Goal: Task Accomplishment & Management: Complete application form

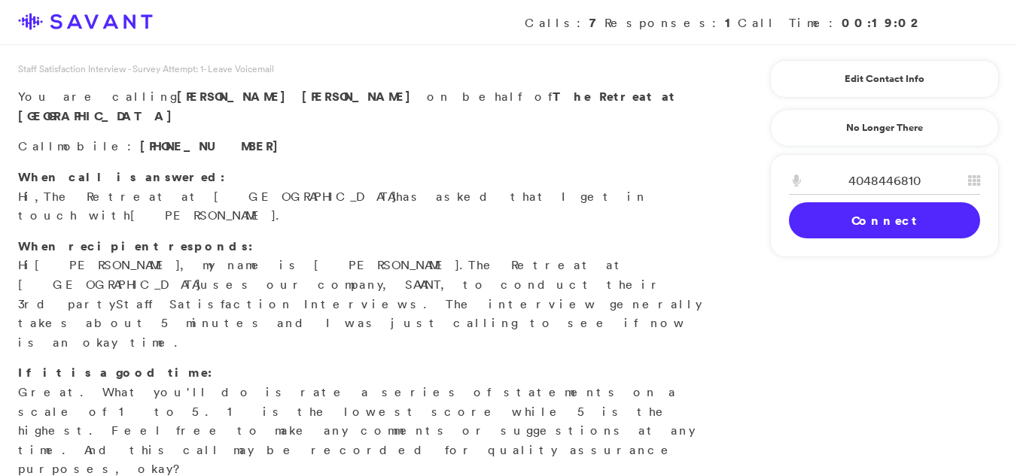
click at [915, 226] on link "Connect" at bounding box center [884, 220] width 191 height 36
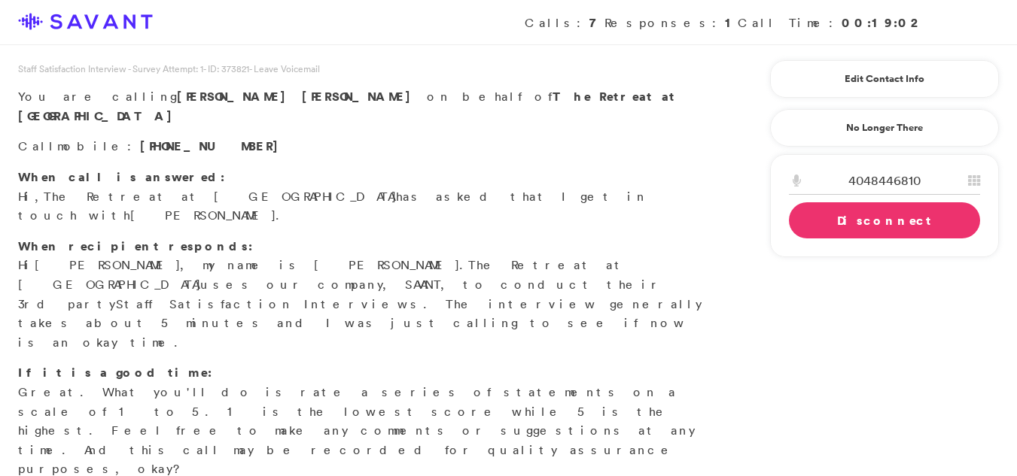
click at [915, 226] on link "Disconnect" at bounding box center [884, 220] width 191 height 36
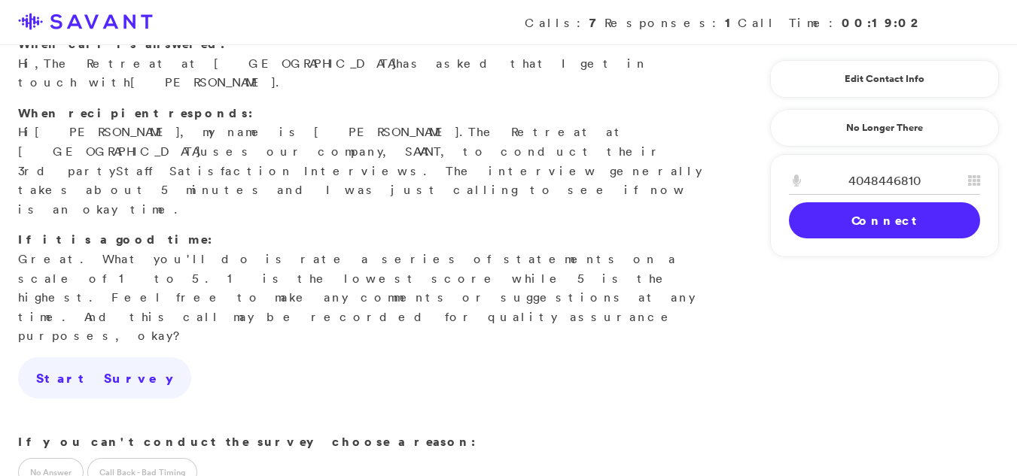
scroll to position [135, 0]
click at [127, 457] on label "Call Back - Bad Timing" at bounding box center [142, 471] width 110 height 29
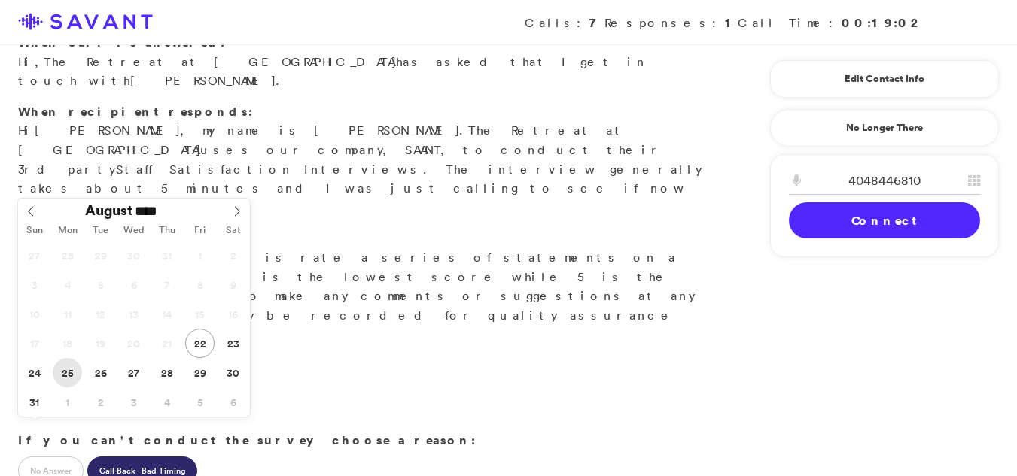
type input "**********"
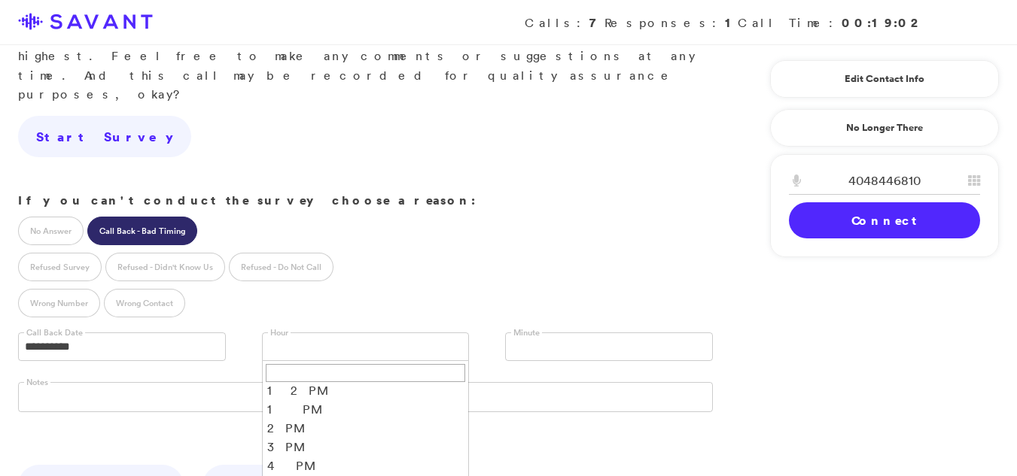
scroll to position [81, 0]
click at [573, 333] on link at bounding box center [609, 347] width 208 height 29
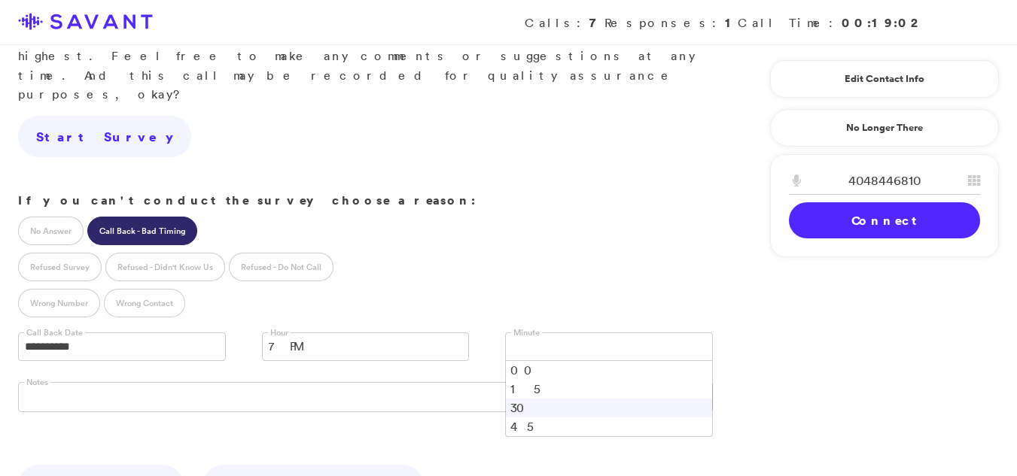
click at [513, 399] on li "30" at bounding box center [609, 408] width 206 height 19
click at [224, 382] on textarea at bounding box center [365, 397] width 695 height 30
